Goal: Transaction & Acquisition: Purchase product/service

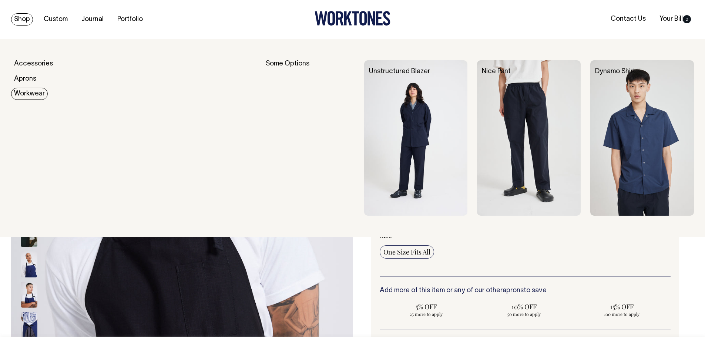
click at [38, 93] on link "Workwear" at bounding box center [29, 94] width 37 height 12
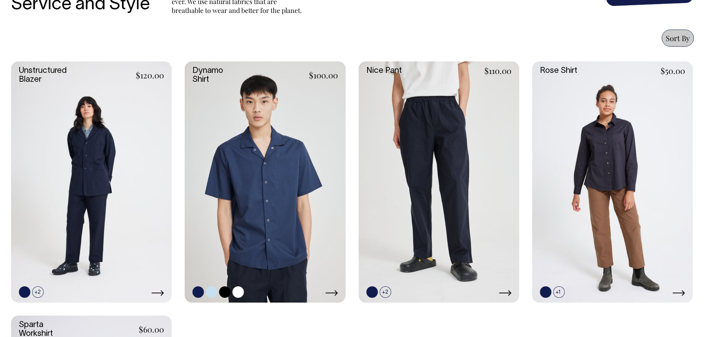
scroll to position [296, 0]
click at [334, 296] on icon at bounding box center [331, 294] width 13 height 6
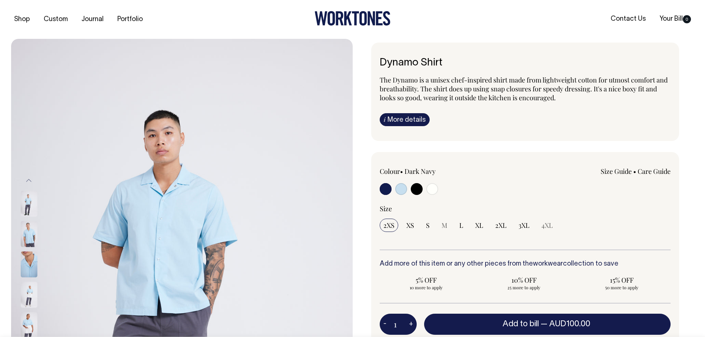
click at [685, 171] on div "Dynamo Shirt The Dynamo is a unisex chef-inspired shirt made from lightweight c…" at bounding box center [524, 257] width 342 height 428
